Goal: Task Accomplishment & Management: Manage account settings

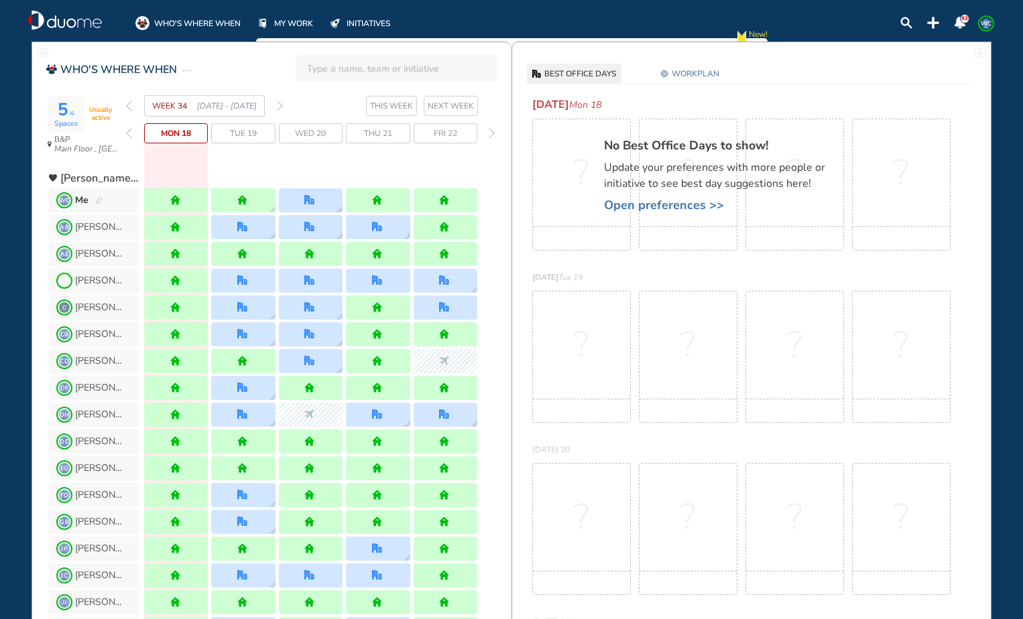
click at [134, 201] on span "WC Me" at bounding box center [94, 200] width 90 height 24
click at [91, 199] on div "Me" at bounding box center [89, 200] width 28 height 13
click at [678, 76] on span "WORKPLAN" at bounding box center [695, 73] width 48 height 13
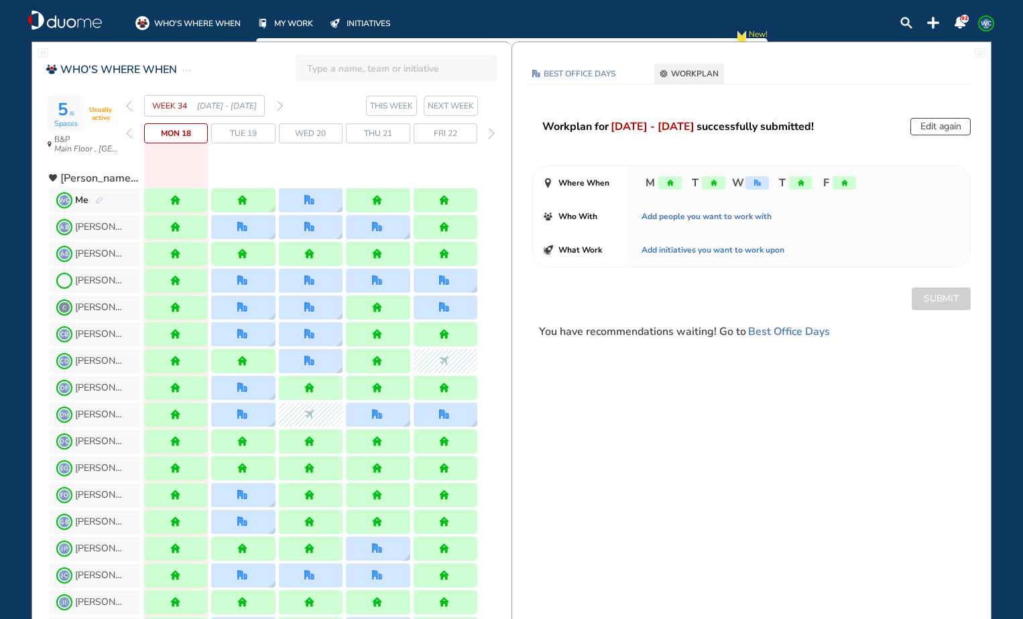
click at [940, 121] on button "Edit again" at bounding box center [940, 126] width 60 height 17
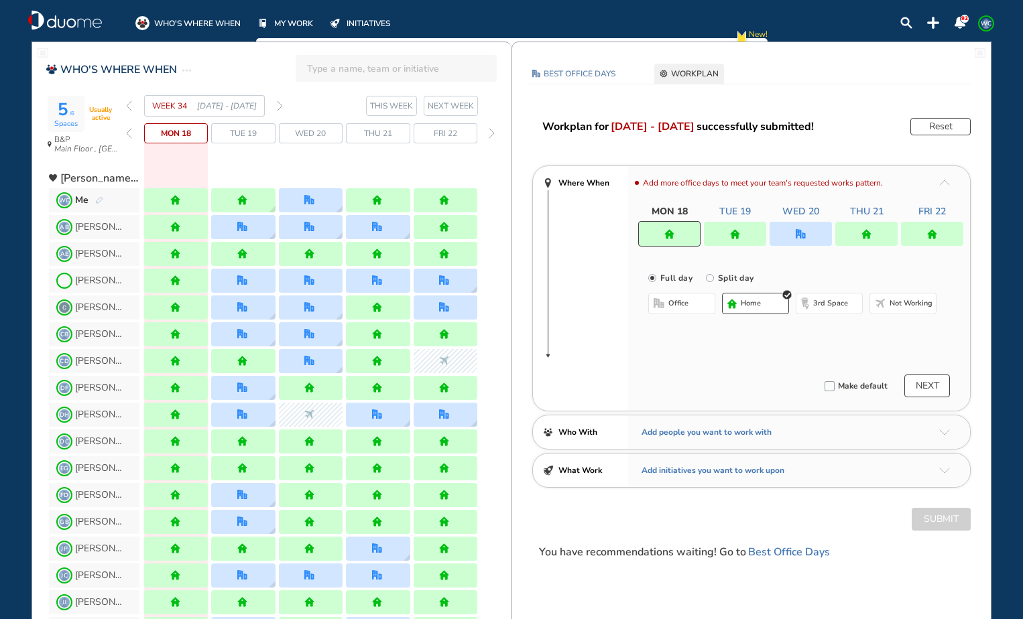
drag, startPoint x: 794, startPoint y: 237, endPoint x: 808, endPoint y: 282, distance: 47.5
click at [794, 237] on div at bounding box center [800, 234] width 62 height 24
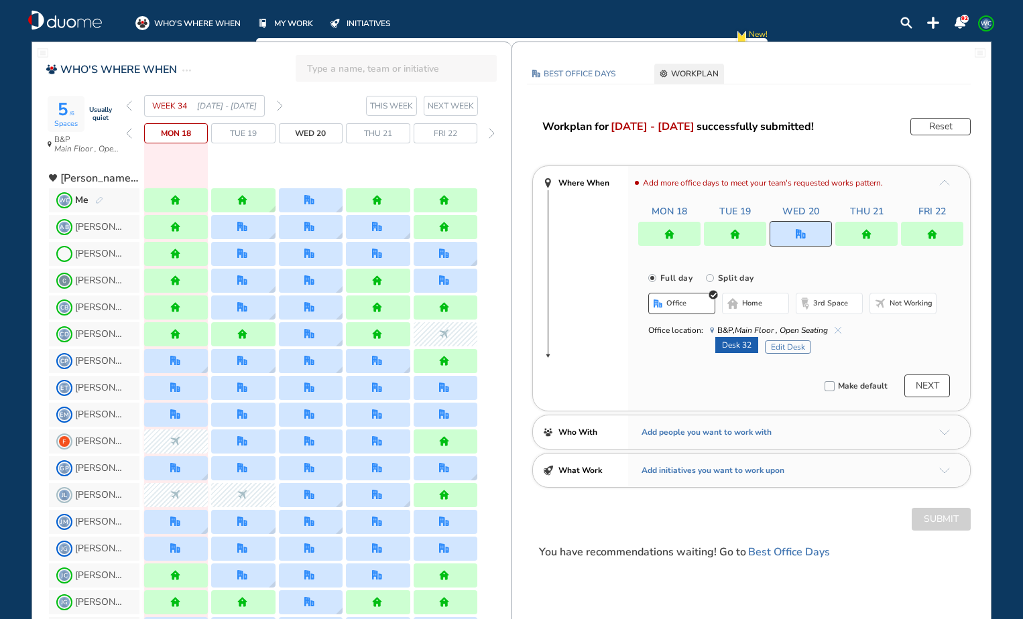
click at [793, 348] on button "Edit Desk" at bounding box center [788, 346] width 46 height 13
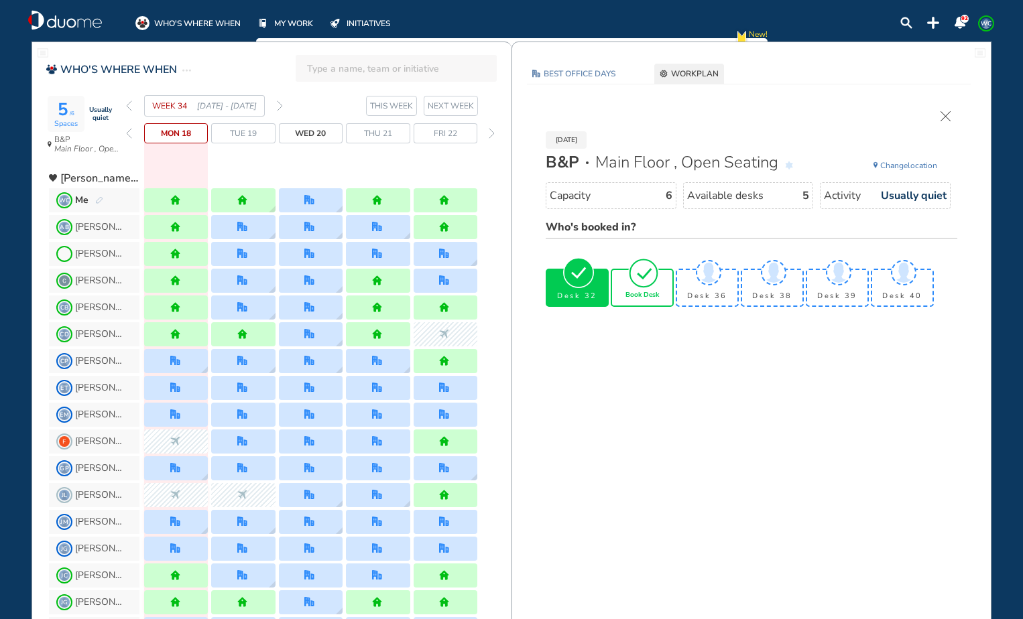
click at [643, 285] on img "tick-rounded-outline" at bounding box center [643, 272] width 31 height 31
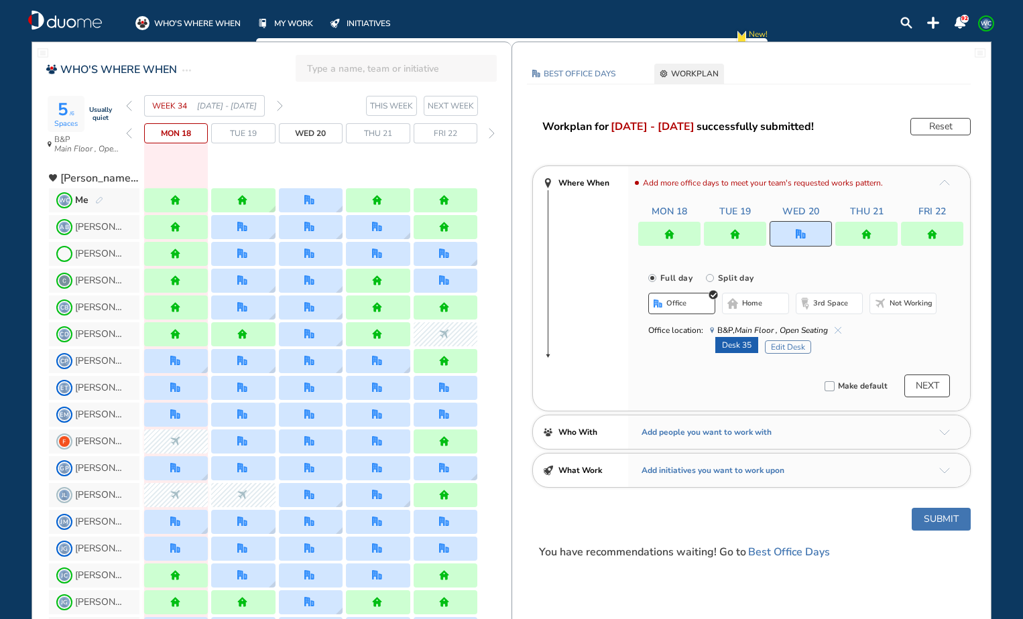
click at [939, 527] on button "Submit" at bounding box center [940, 519] width 59 height 23
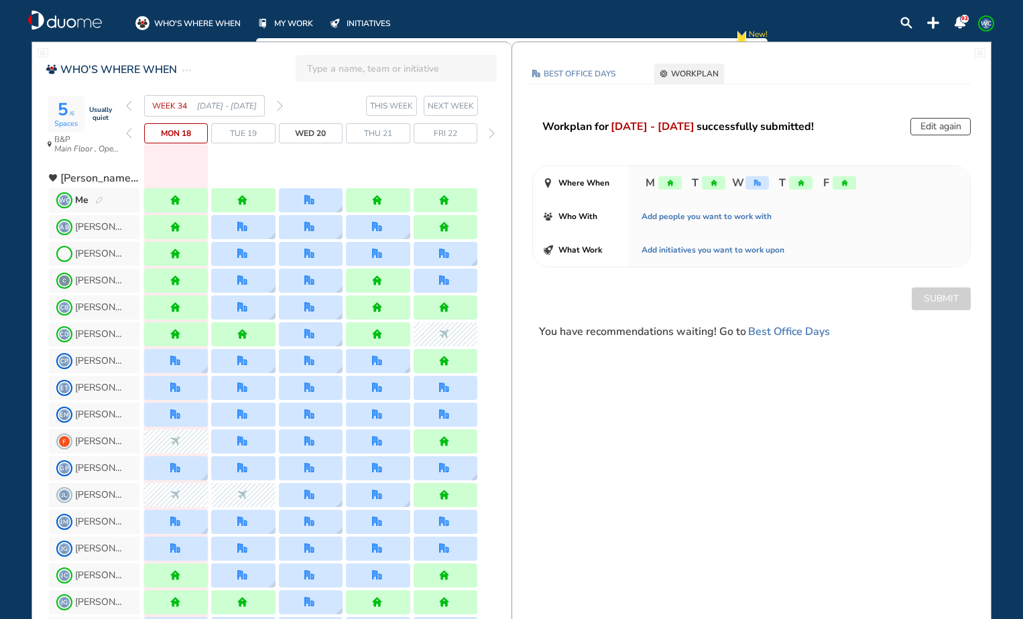
click at [281, 103] on img "forward week" at bounding box center [280, 106] width 6 height 11
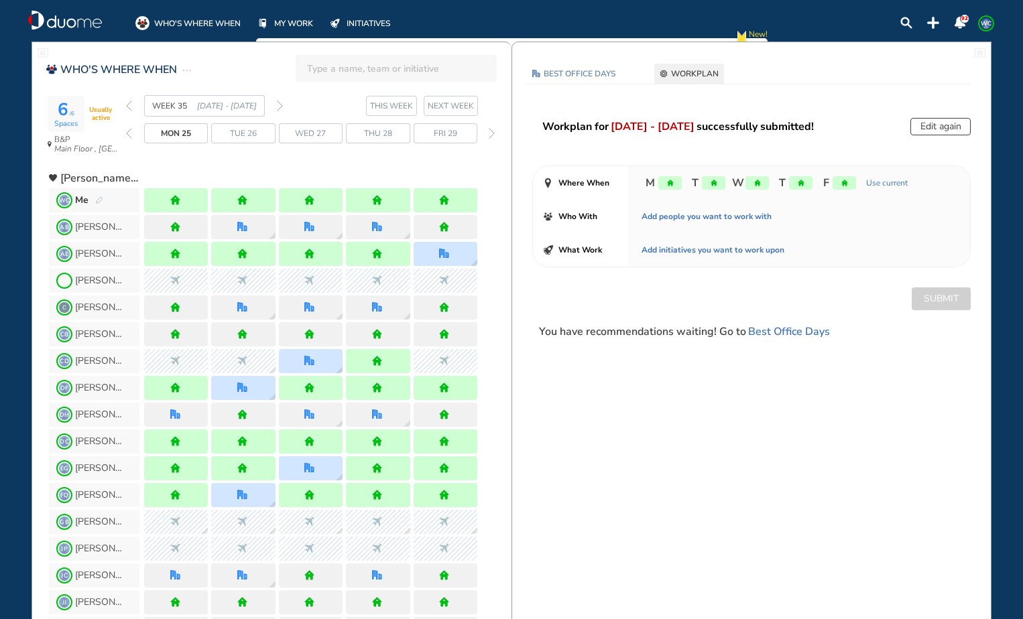
click at [281, 105] on img "forward week" at bounding box center [280, 106] width 6 height 11
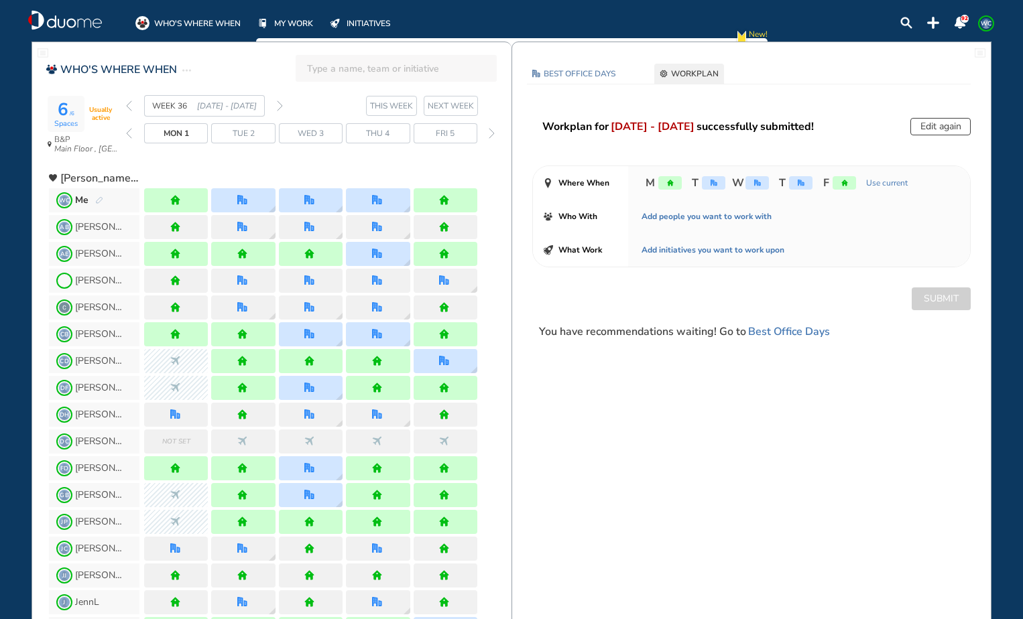
click at [934, 127] on button "Edit again" at bounding box center [940, 126] width 60 height 17
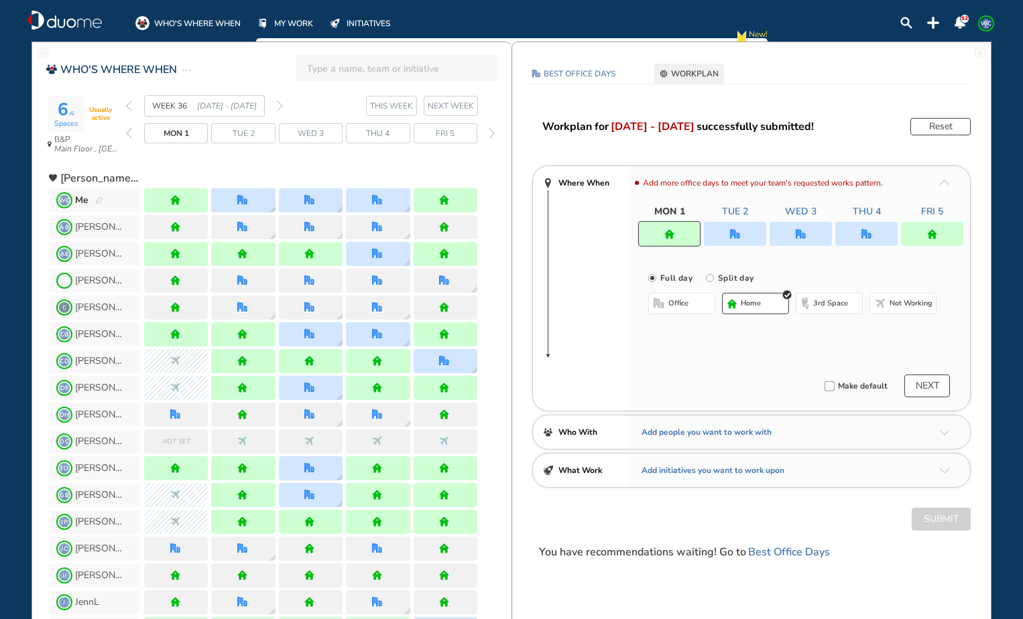
click at [741, 240] on div at bounding box center [735, 234] width 62 height 24
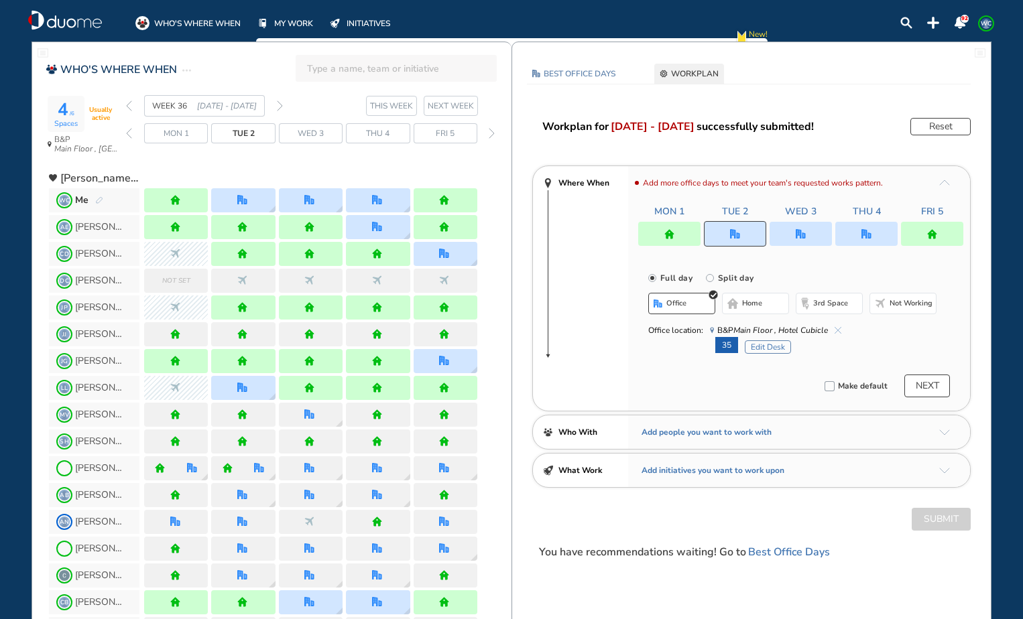
click at [812, 236] on div at bounding box center [800, 234] width 62 height 24
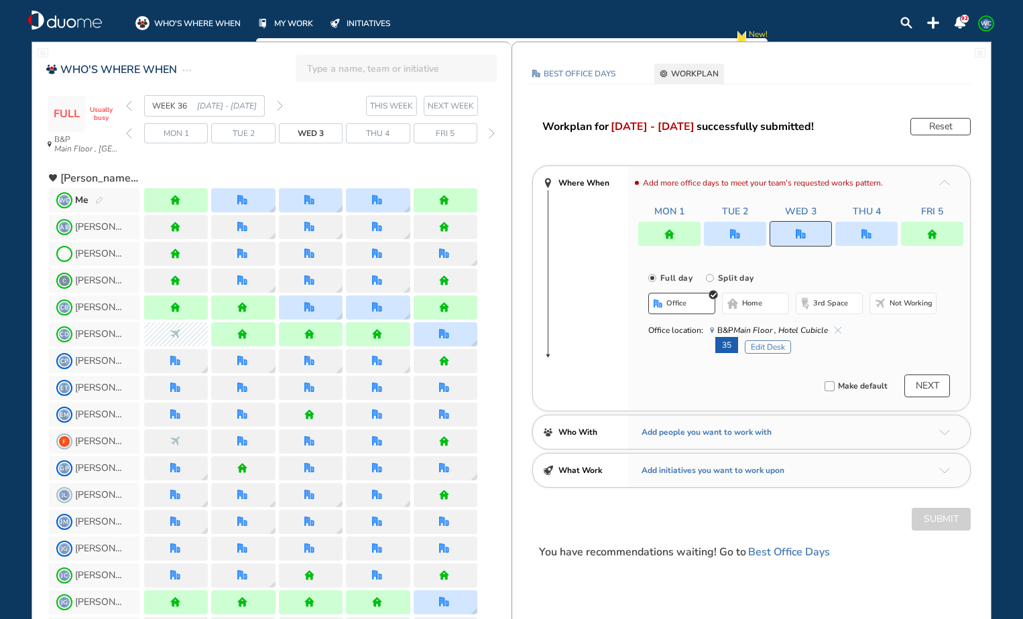
click at [859, 237] on div at bounding box center [866, 234] width 62 height 24
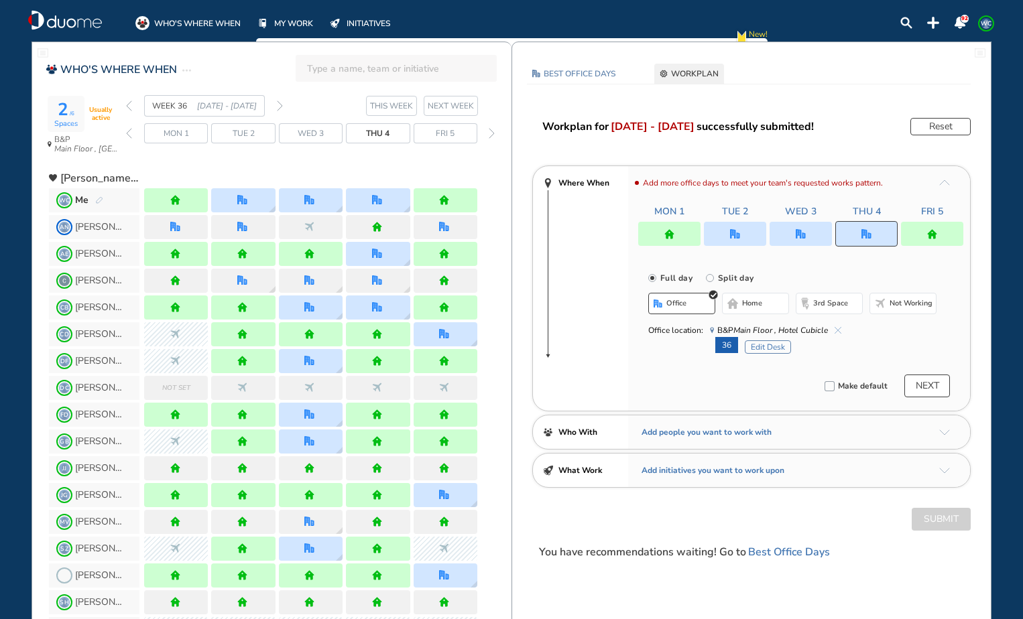
click at [281, 107] on img "forward week" at bounding box center [280, 106] width 6 height 11
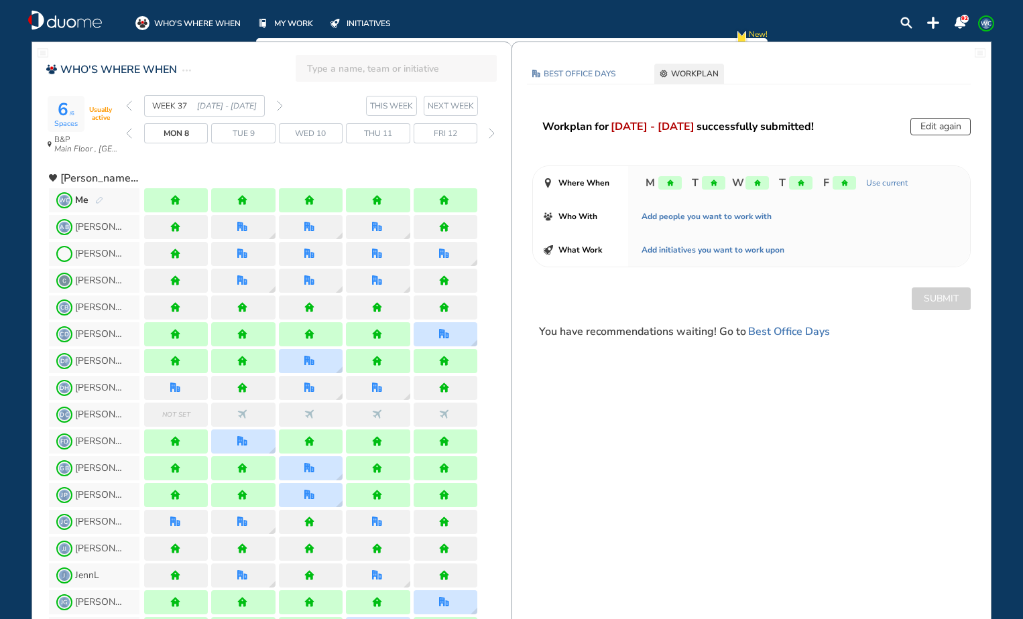
click at [281, 107] on img "forward week" at bounding box center [280, 106] width 6 height 11
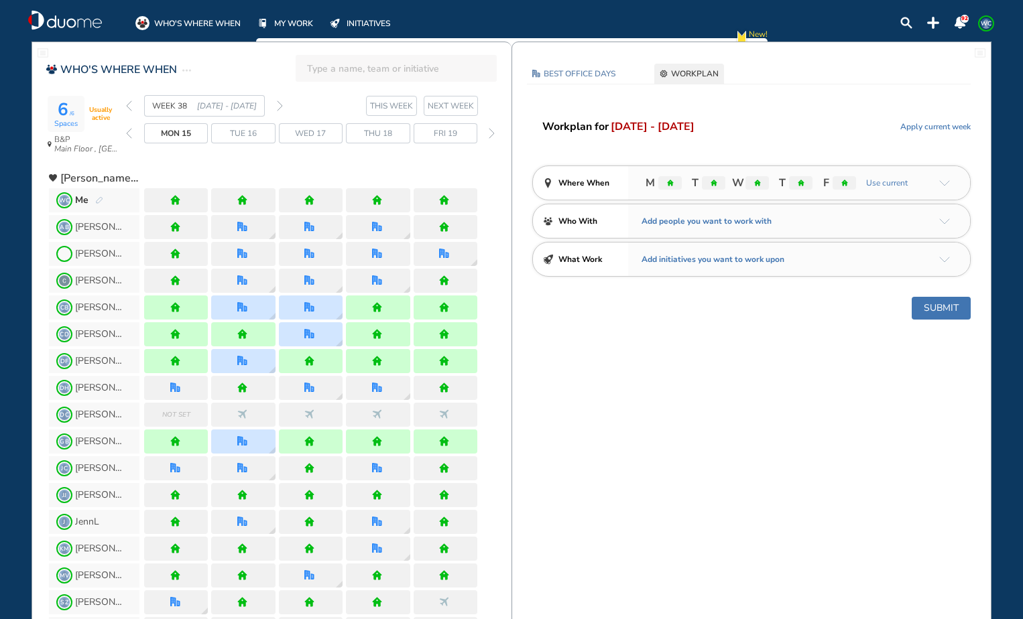
click at [941, 310] on button "Submit" at bounding box center [940, 308] width 59 height 23
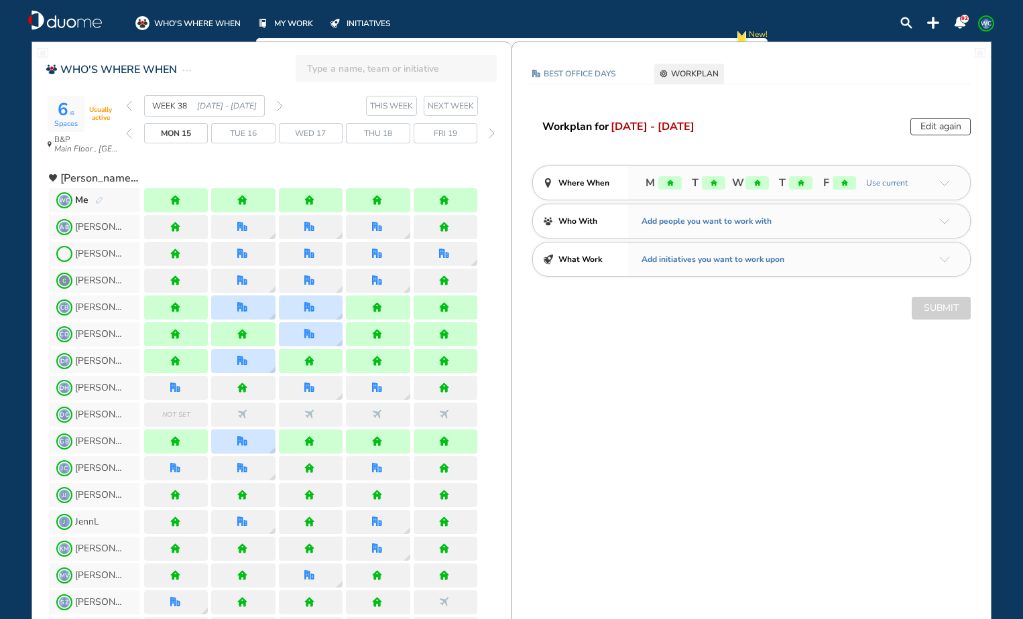
click at [923, 123] on div "Edit again" at bounding box center [940, 126] width 60 height 17
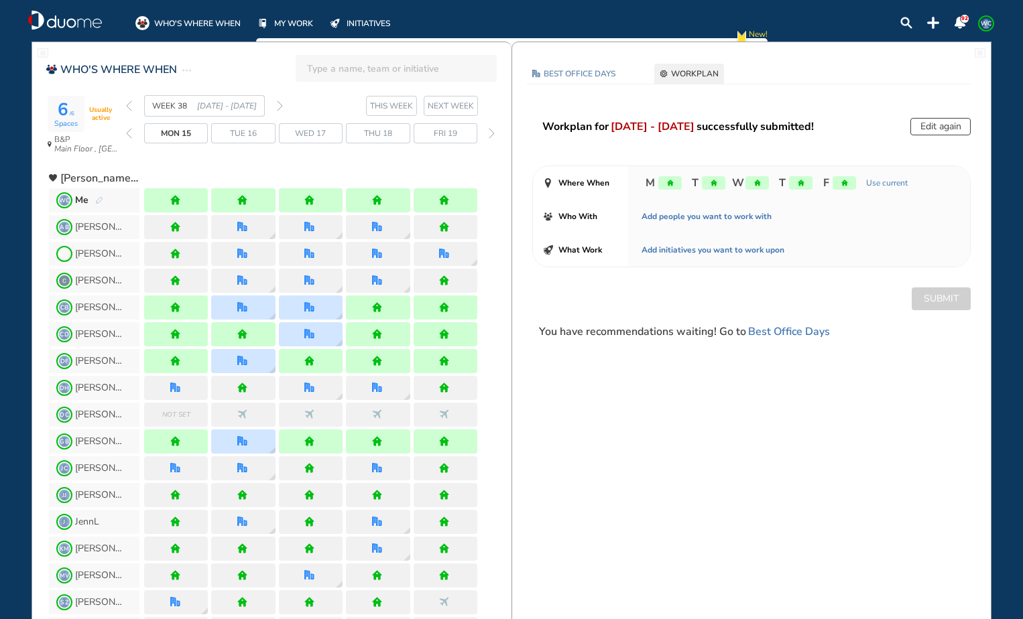
click at [935, 126] on button "Edit again" at bounding box center [940, 126] width 60 height 17
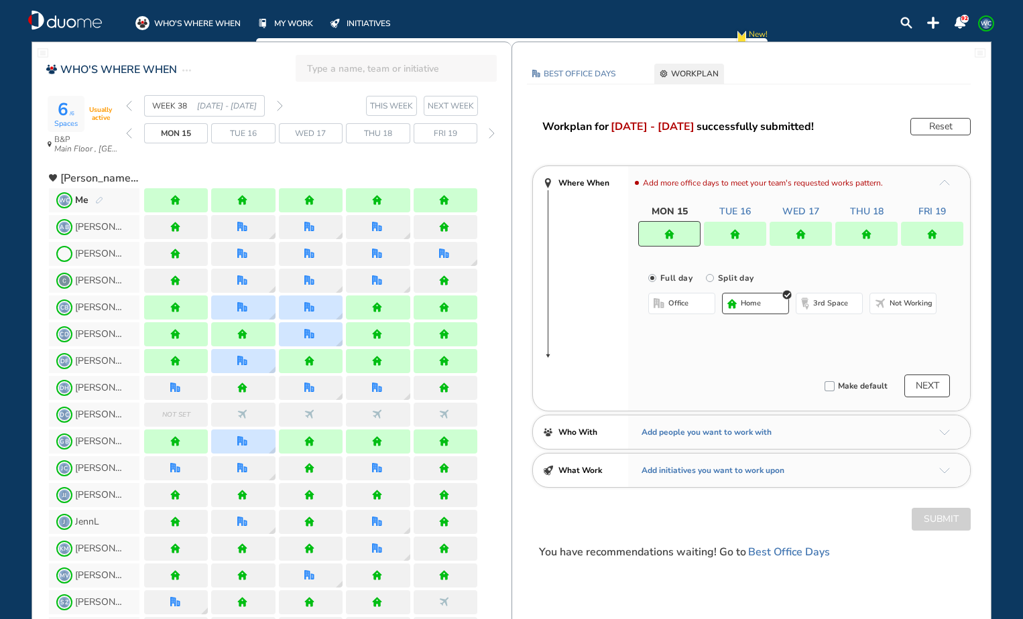
click at [806, 229] on div at bounding box center [800, 234] width 62 height 24
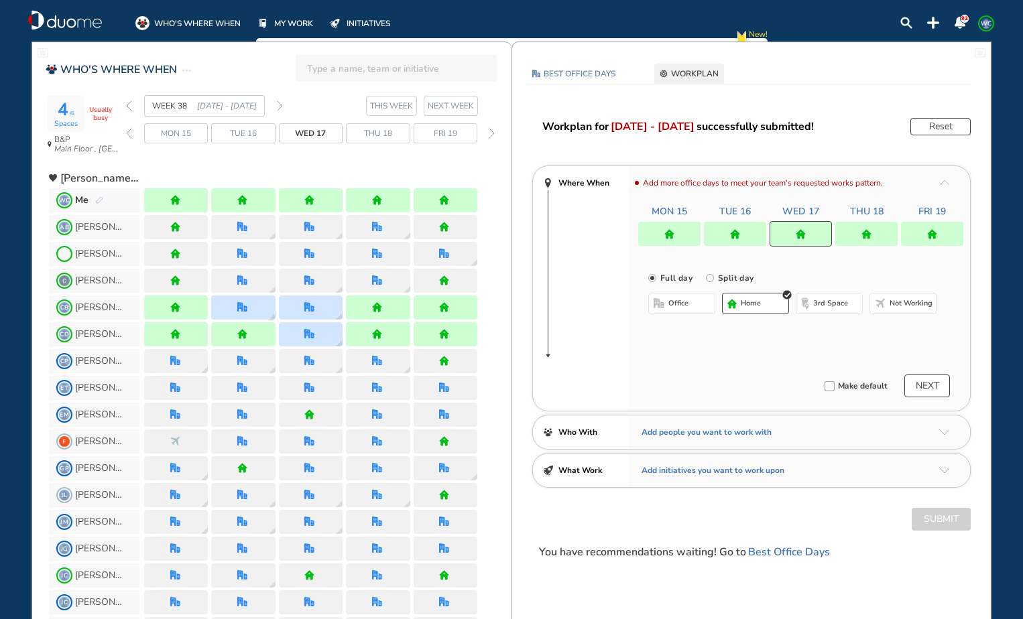
click at [675, 306] on span "office" at bounding box center [678, 303] width 20 height 11
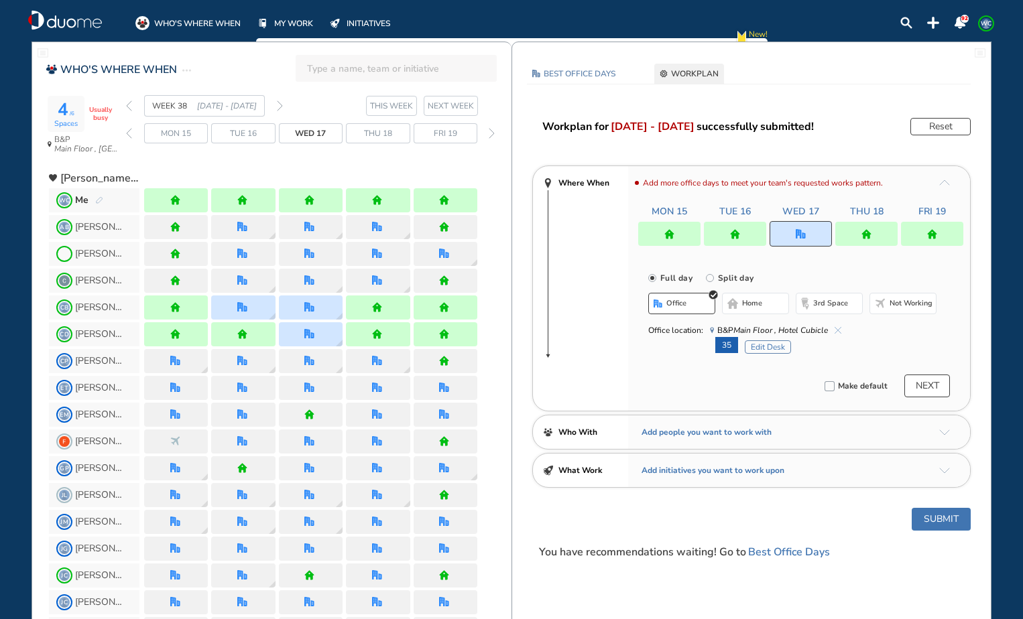
click at [770, 349] on button "Edit Desk" at bounding box center [768, 346] width 46 height 13
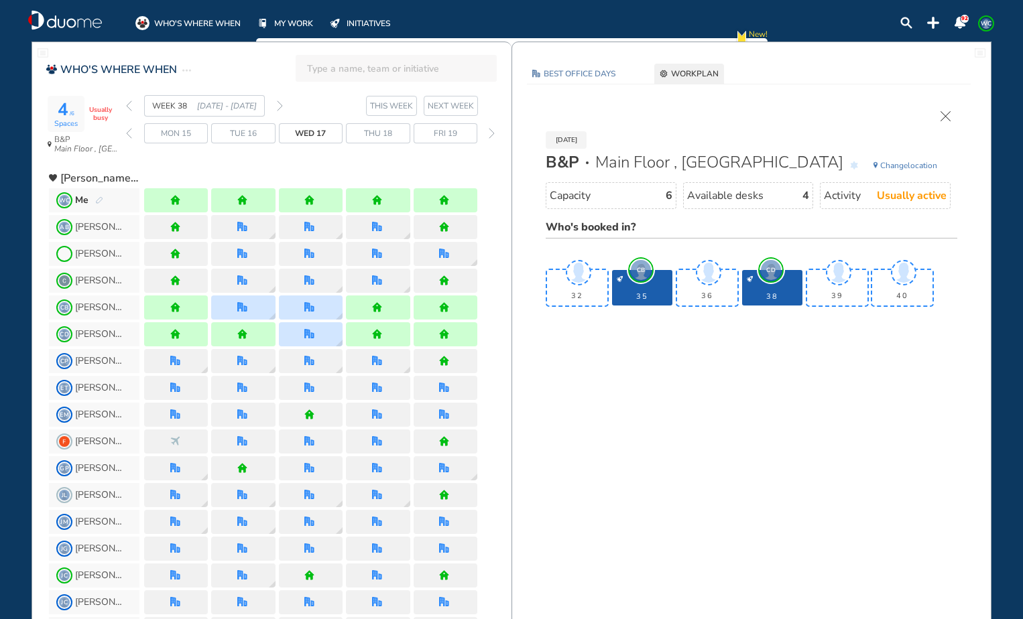
click at [646, 283] on div "35" at bounding box center [642, 288] width 60 height 36
click at [708, 285] on img "tick-rounded-outline" at bounding box center [708, 272] width 31 height 31
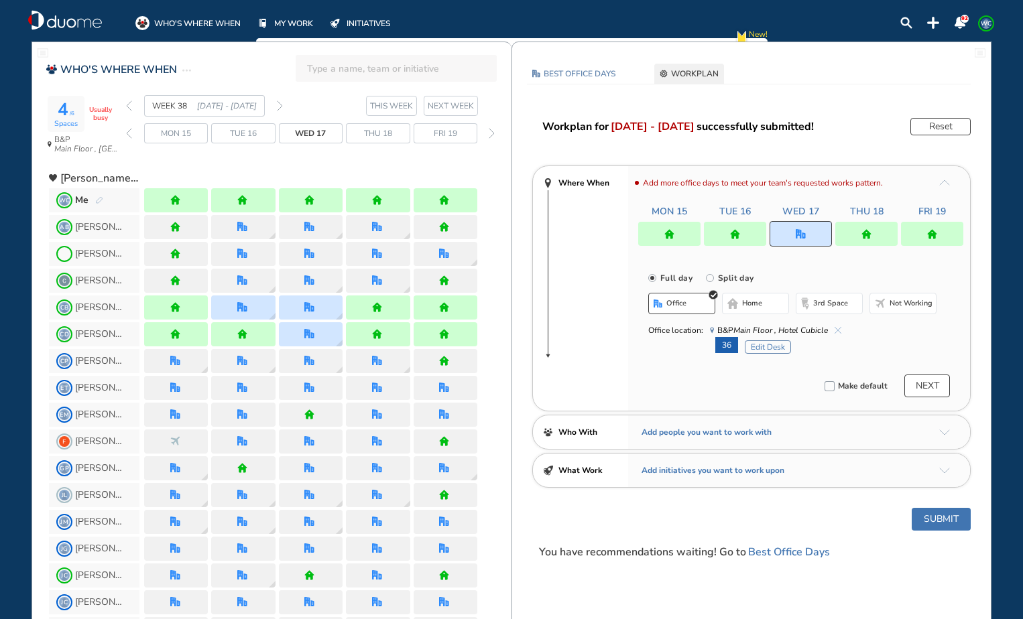
click at [936, 521] on button "Submit" at bounding box center [940, 519] width 59 height 23
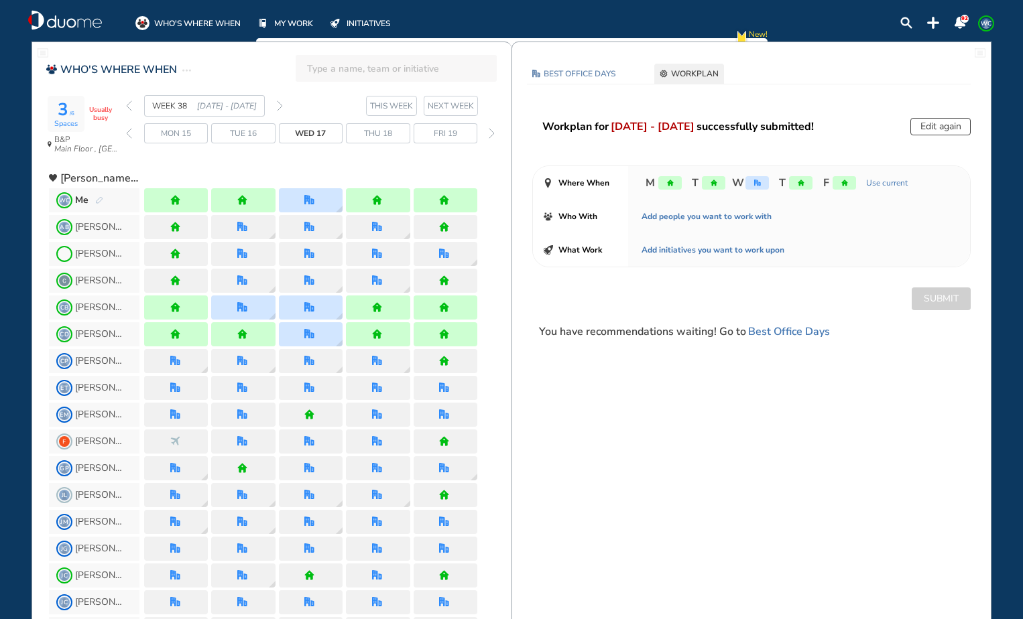
click at [276, 102] on div "WEEK 38 [DATE] - [DATE]" at bounding box center [204, 105] width 157 height 21
click at [280, 106] on img "forward week" at bounding box center [280, 106] width 6 height 11
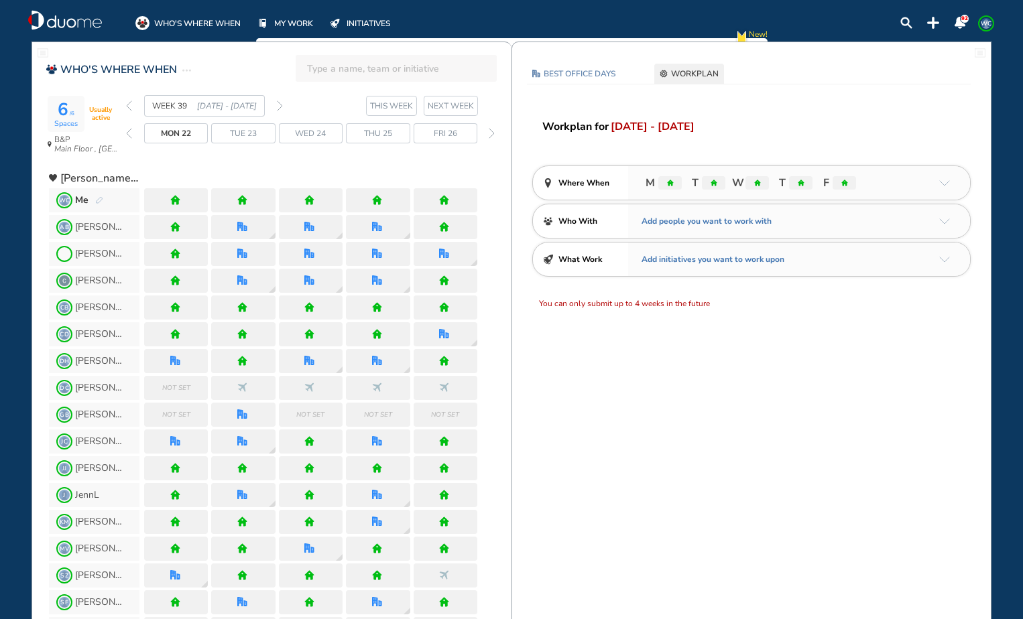
click at [280, 106] on img "forward week" at bounding box center [280, 106] width 6 height 11
drag, startPoint x: 707, startPoint y: 76, endPoint x: 719, endPoint y: 88, distance: 17.5
click at [707, 77] on span "WORKPLAN" at bounding box center [695, 73] width 48 height 13
